Goal: Task Accomplishment & Management: Use online tool/utility

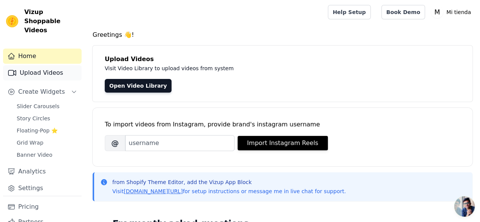
click at [44, 66] on link "Upload Videos" at bounding box center [42, 72] width 79 height 15
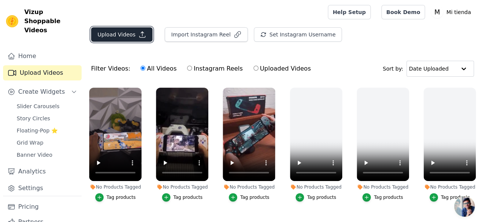
click at [128, 35] on button "Upload Videos" at bounding box center [121, 34] width 61 height 14
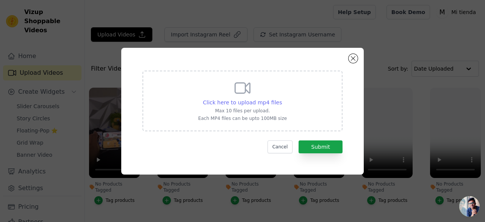
click at [235, 99] on span "Click here to upload mp4 files" at bounding box center [242, 102] width 79 height 6
click at [282, 99] on input "Click here to upload mp4 files Max 10 files per upload. Each MP4 files can be u…" at bounding box center [282, 98] width 0 height 0
type input "C:\fakepath\0b9ba8f9-beb8-42eb-a07c-32d0536dd62c-hd.mp4"
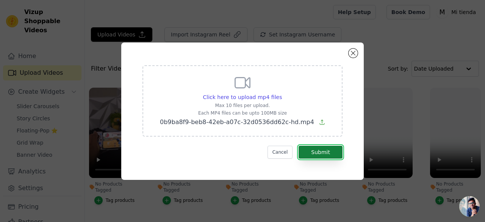
click at [323, 152] on button "Submit" at bounding box center [321, 152] width 44 height 13
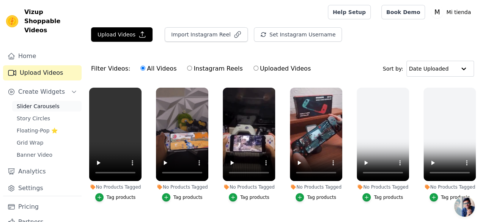
drag, startPoint x: 0, startPoint y: 0, endPoint x: 28, endPoint y: 95, distance: 99.2
click at [28, 102] on span "Slider Carousels" at bounding box center [38, 106] width 43 height 8
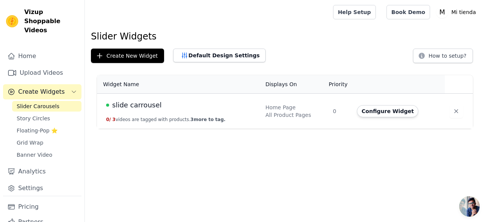
click at [129, 111] on td "slide carrousel 0 / 3 videos are tagged with products. 3 more to tag." at bounding box center [179, 111] width 164 height 35
click at [126, 104] on span "slide carrousel" at bounding box center [137, 105] width 50 height 11
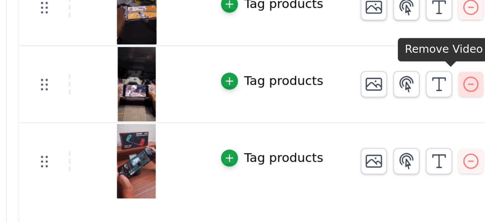
click at [307, 151] on icon "button" at bounding box center [311, 147] width 9 height 9
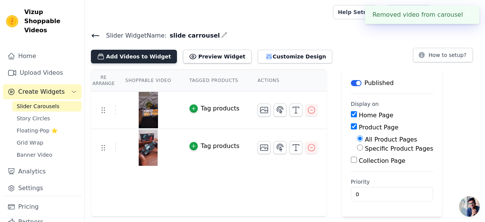
click at [133, 56] on button "Add Videos to Widget" at bounding box center [134, 57] width 86 height 14
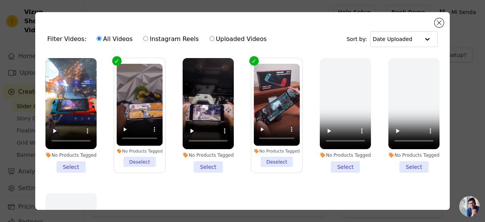
click at [70, 163] on li "No Products Tagged Select" at bounding box center [71, 115] width 51 height 115
click at [0, 0] on input "No Products Tagged Select" at bounding box center [0, 0] width 0 height 0
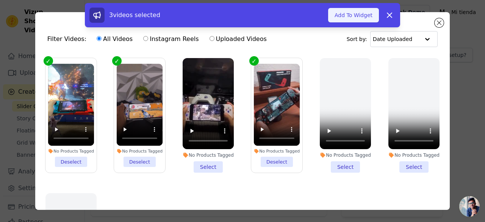
click at [367, 17] on button "Add To Widget" at bounding box center [353, 15] width 51 height 14
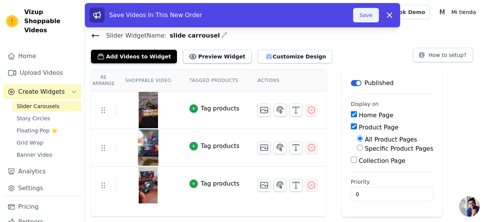
click at [369, 16] on button "Save" at bounding box center [366, 15] width 26 height 14
